Goal: Use online tool/utility: Use online tool/utility

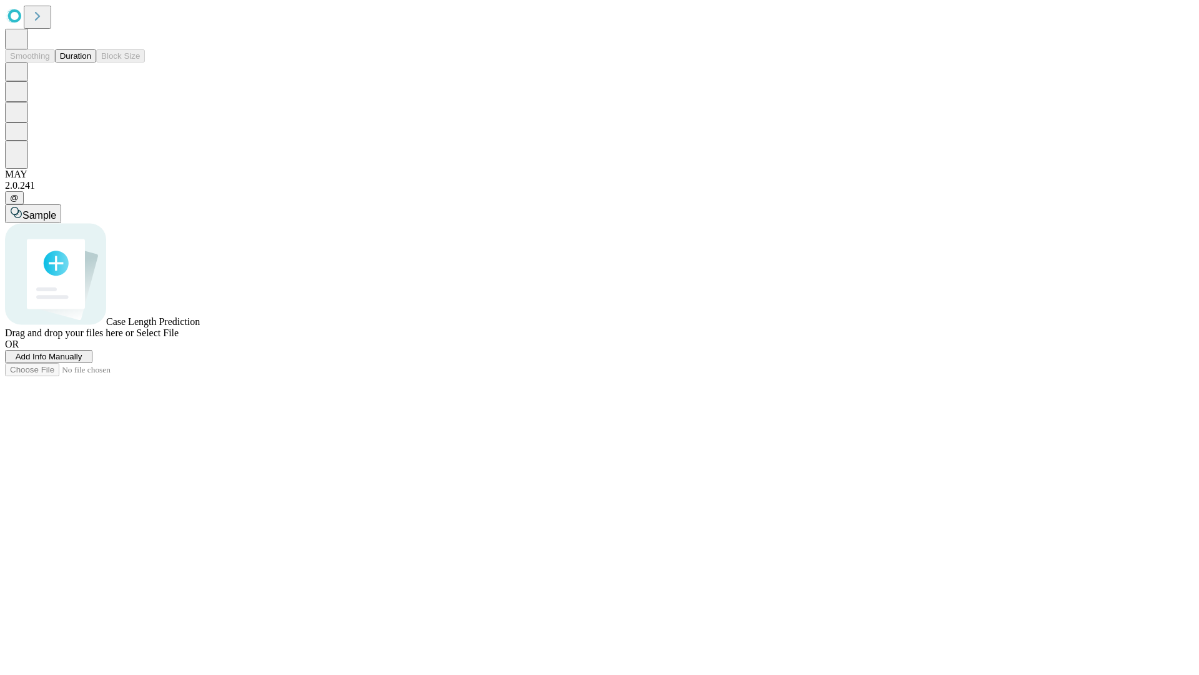
click at [91, 62] on button "Duration" at bounding box center [75, 55] width 41 height 13
click at [56, 210] on span "Sample" at bounding box center [39, 215] width 34 height 11
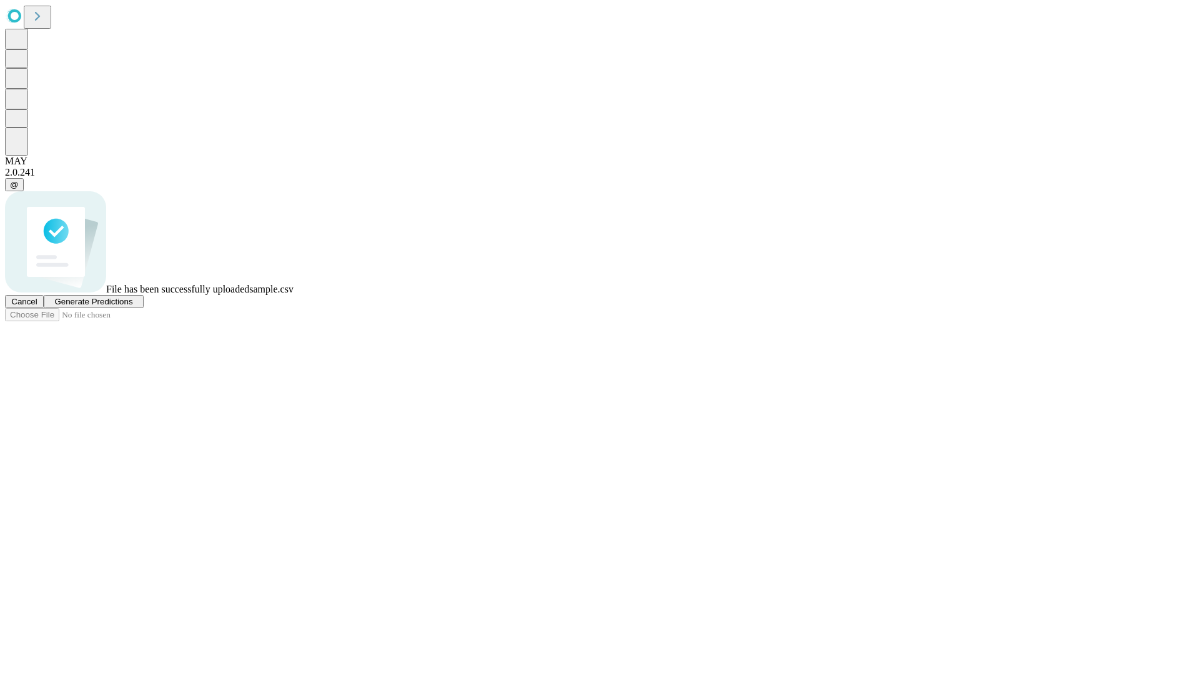
click at [132, 306] on span "Generate Predictions" at bounding box center [93, 301] width 78 height 9
